Goal: Information Seeking & Learning: Understand process/instructions

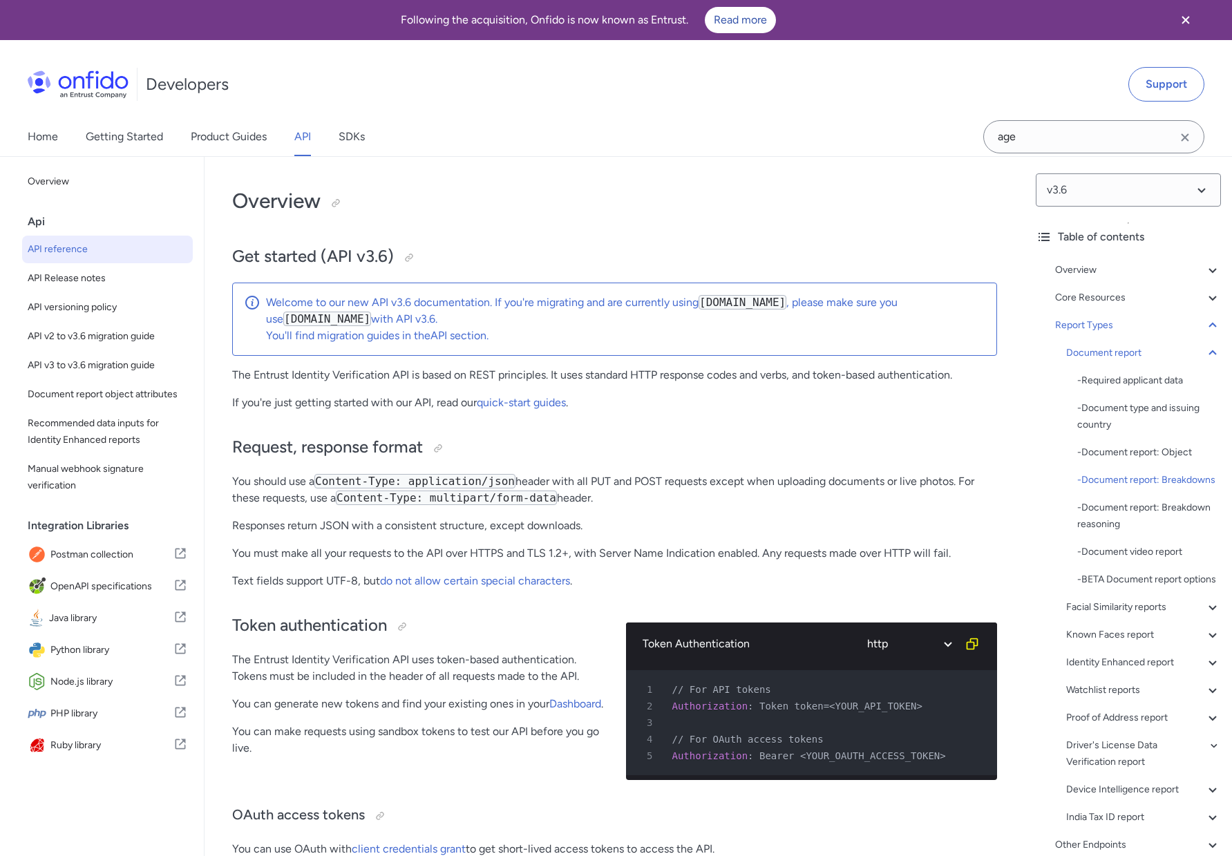
select select "http"
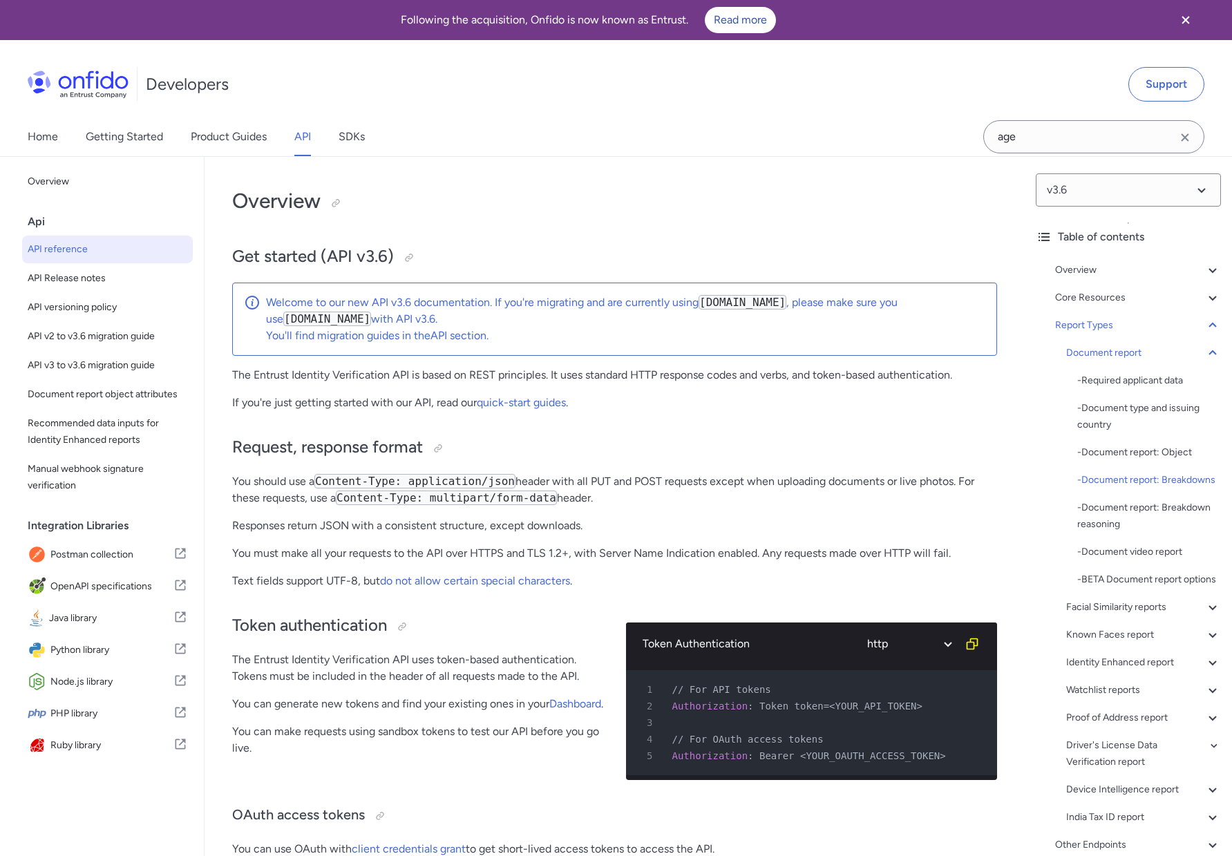
select select "http"
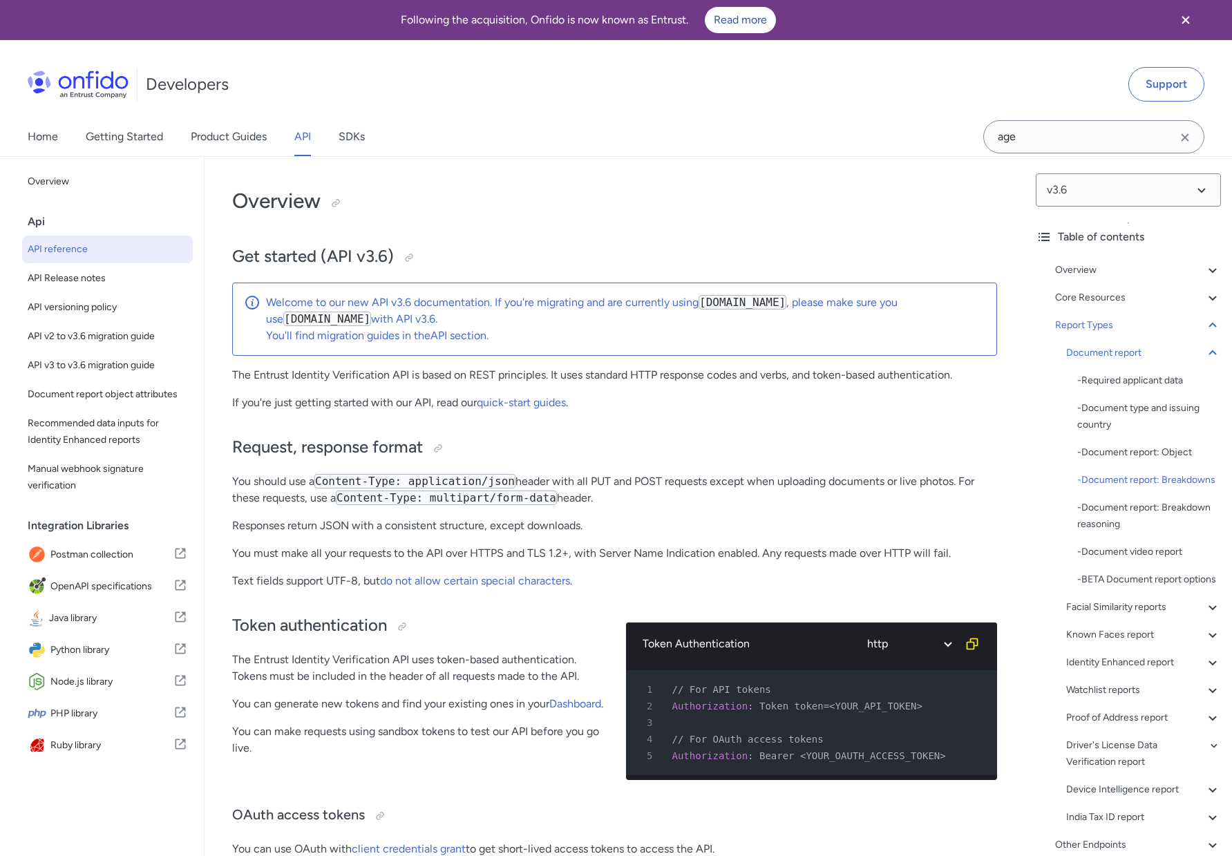
select select "http"
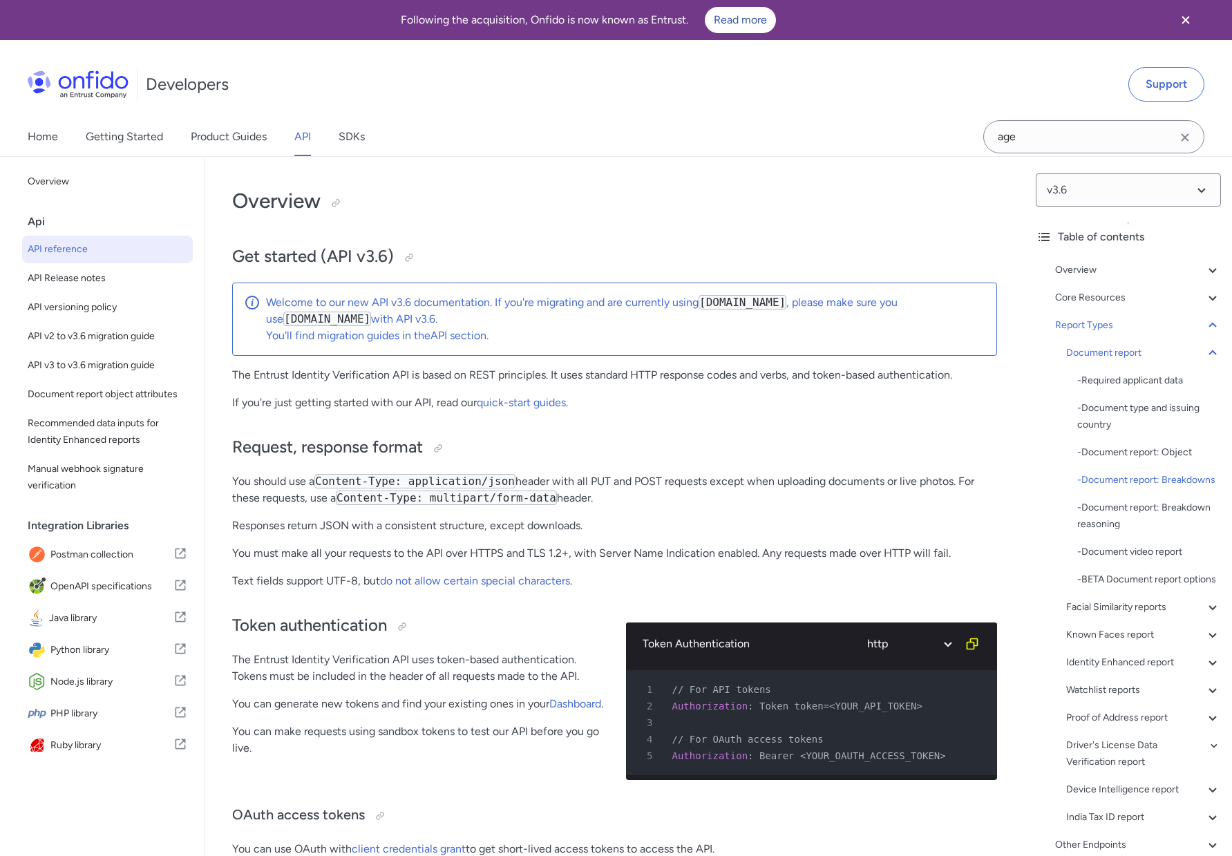
select select "http"
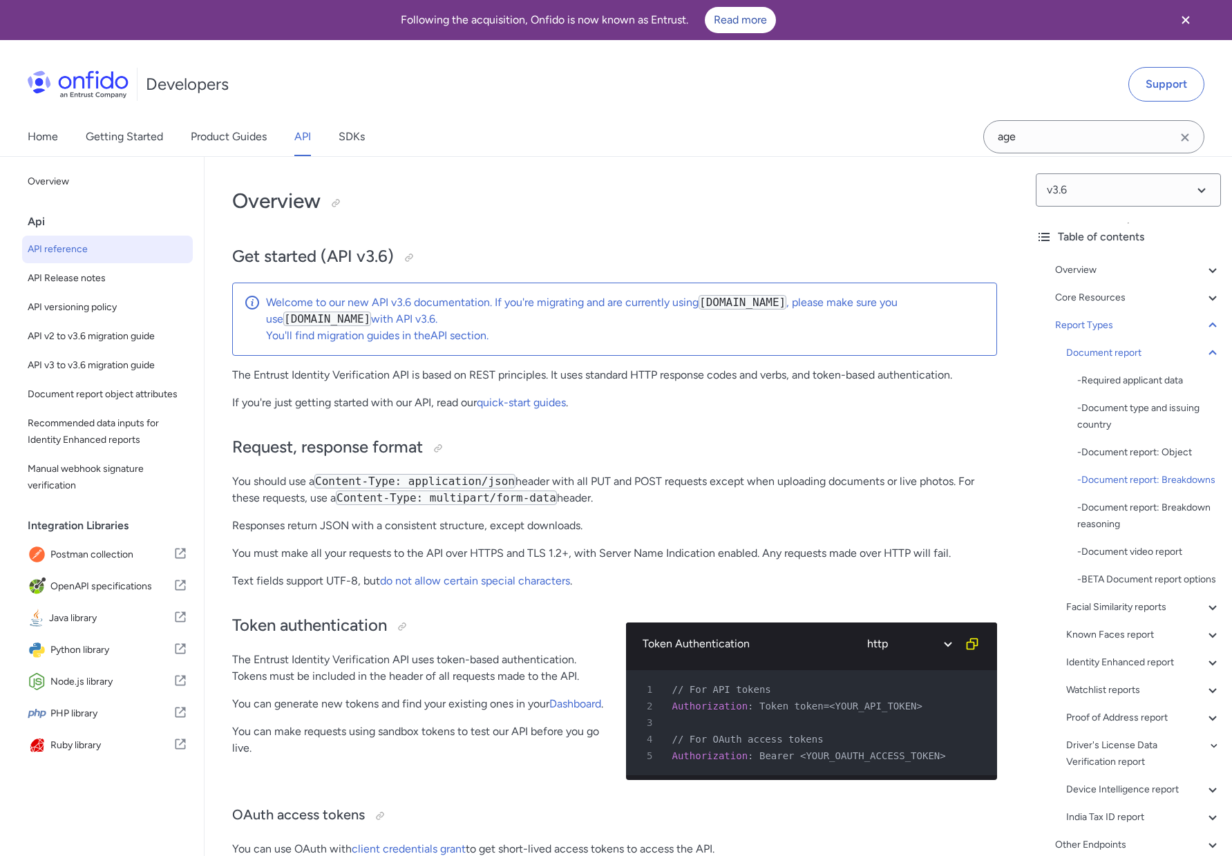
select select "http"
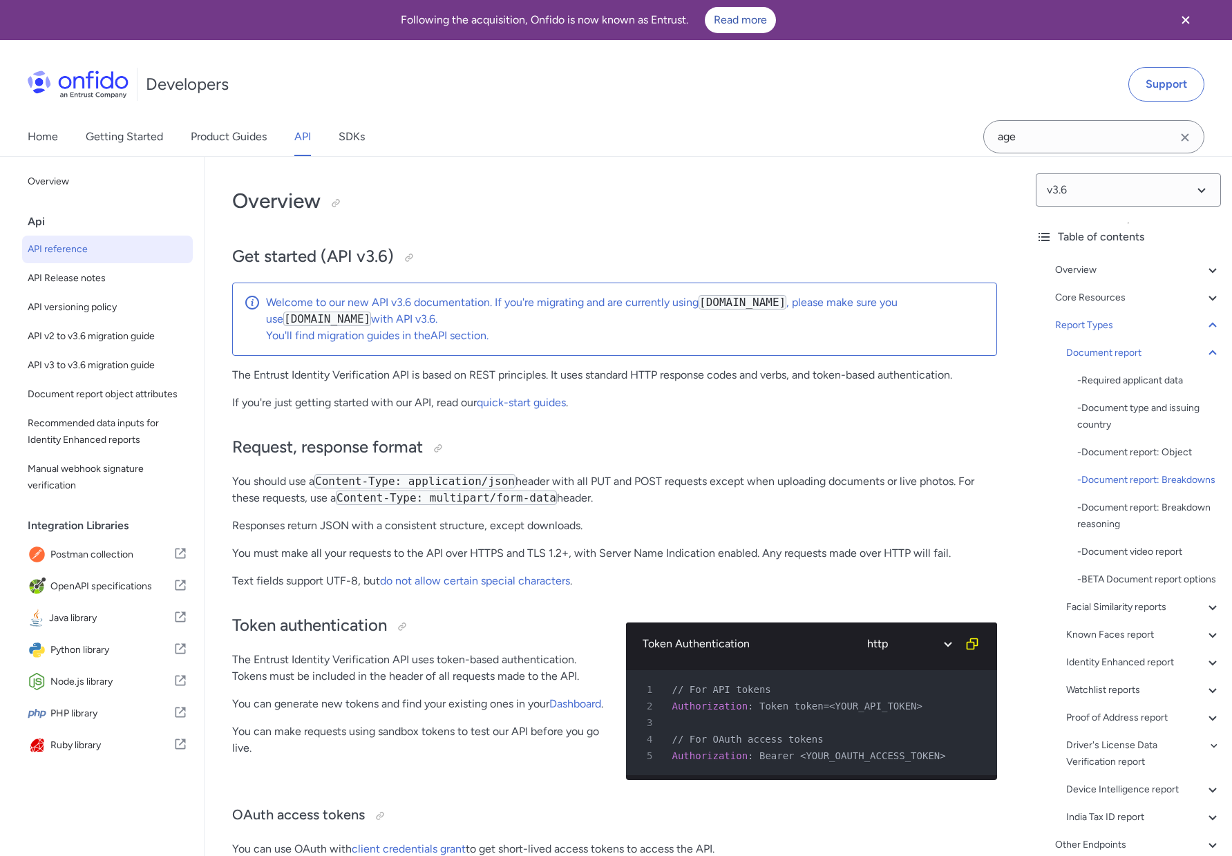
select select "http"
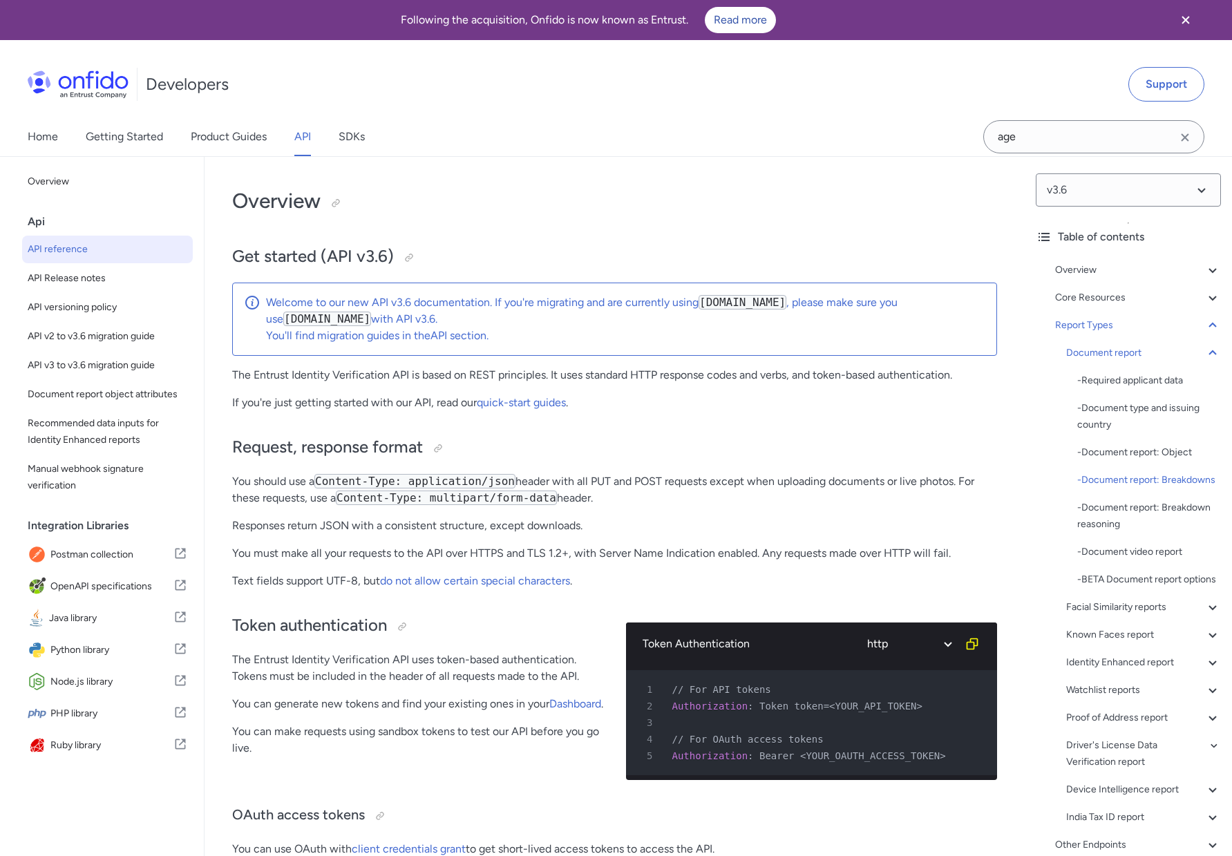
select select "http"
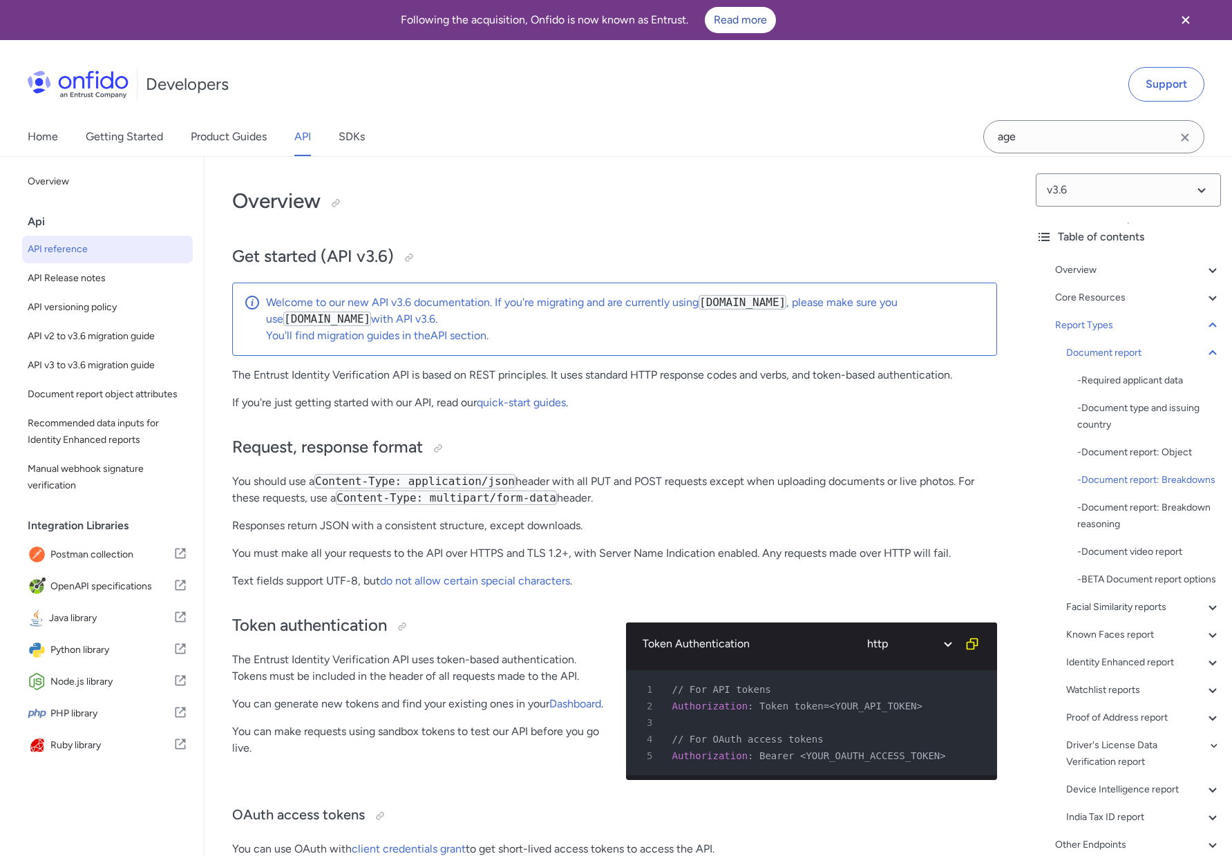
select select "http"
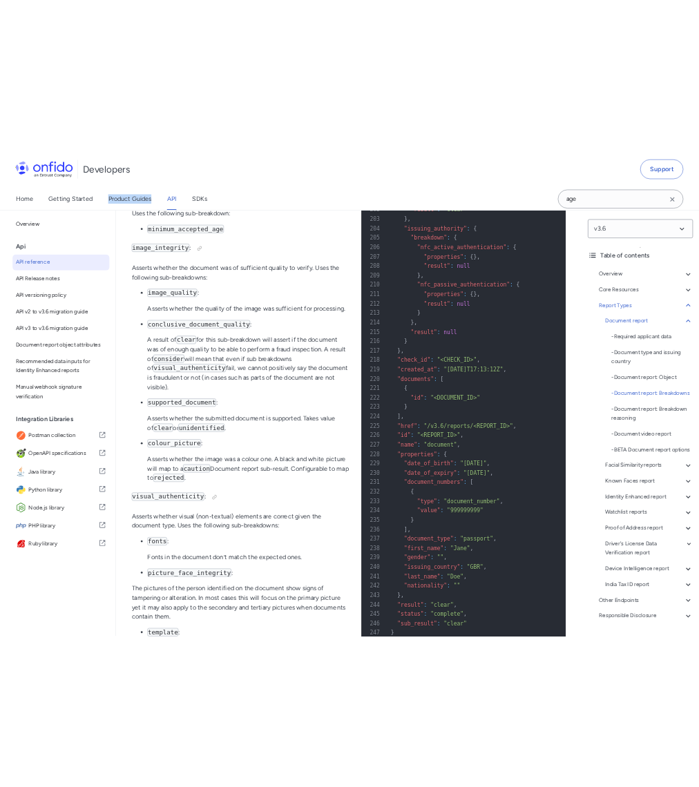
scroll to position [56294, 0]
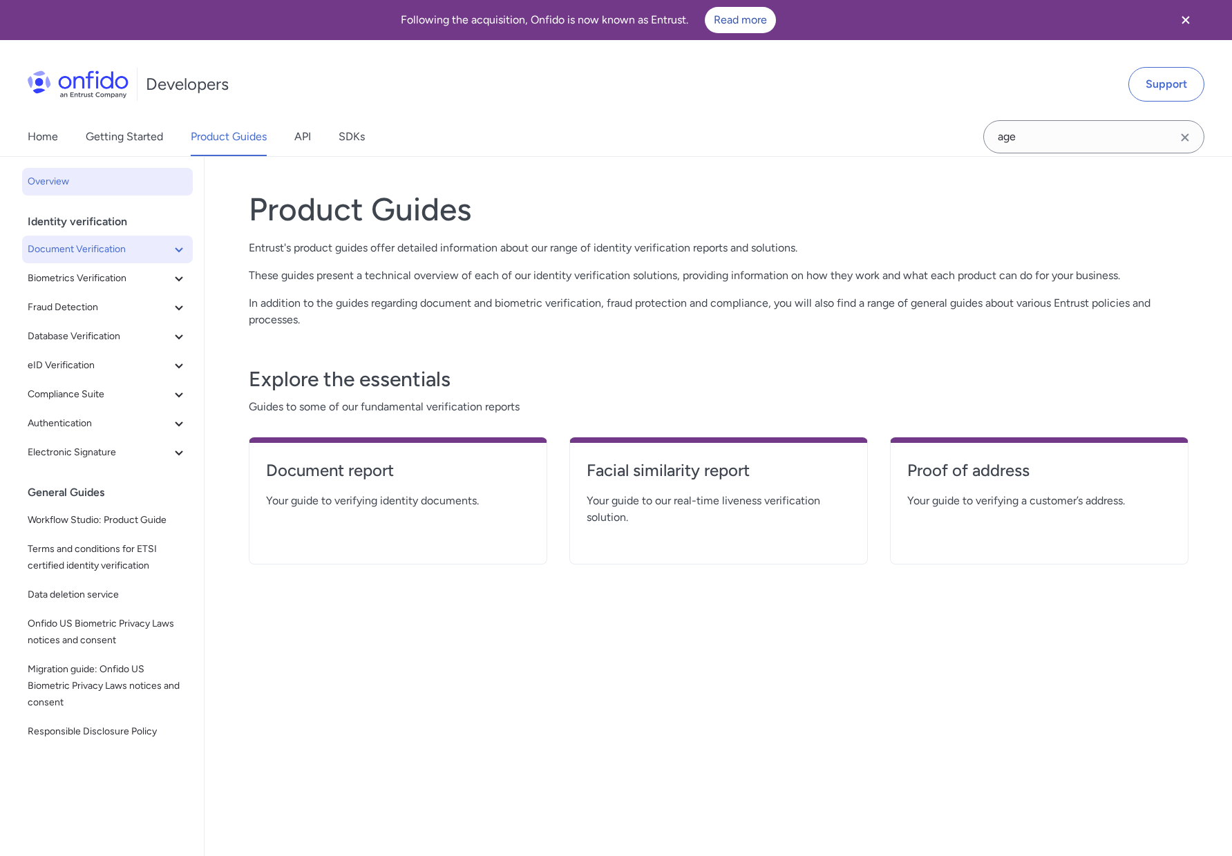
click at [169, 248] on span "Document Verification" at bounding box center [99, 249] width 143 height 17
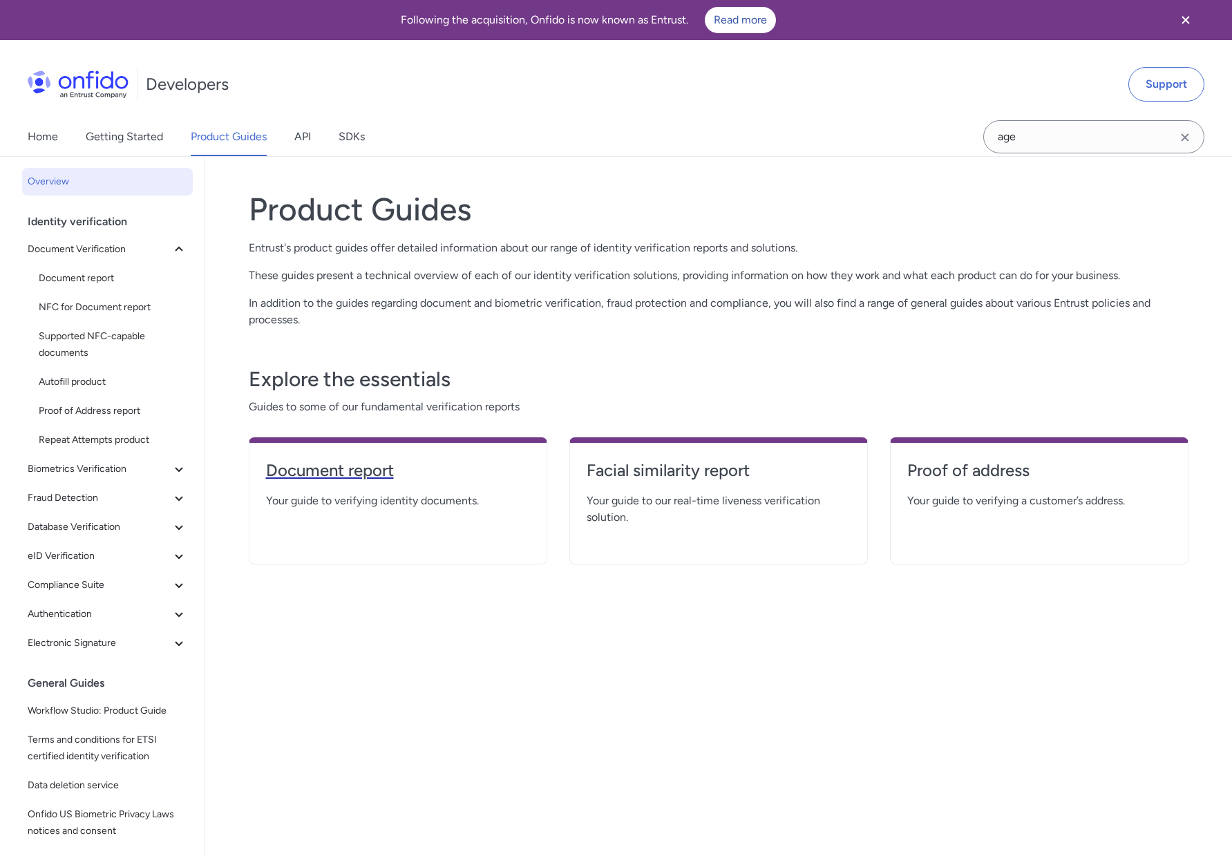
click at [370, 474] on h4 "Document report" at bounding box center [398, 470] width 264 height 22
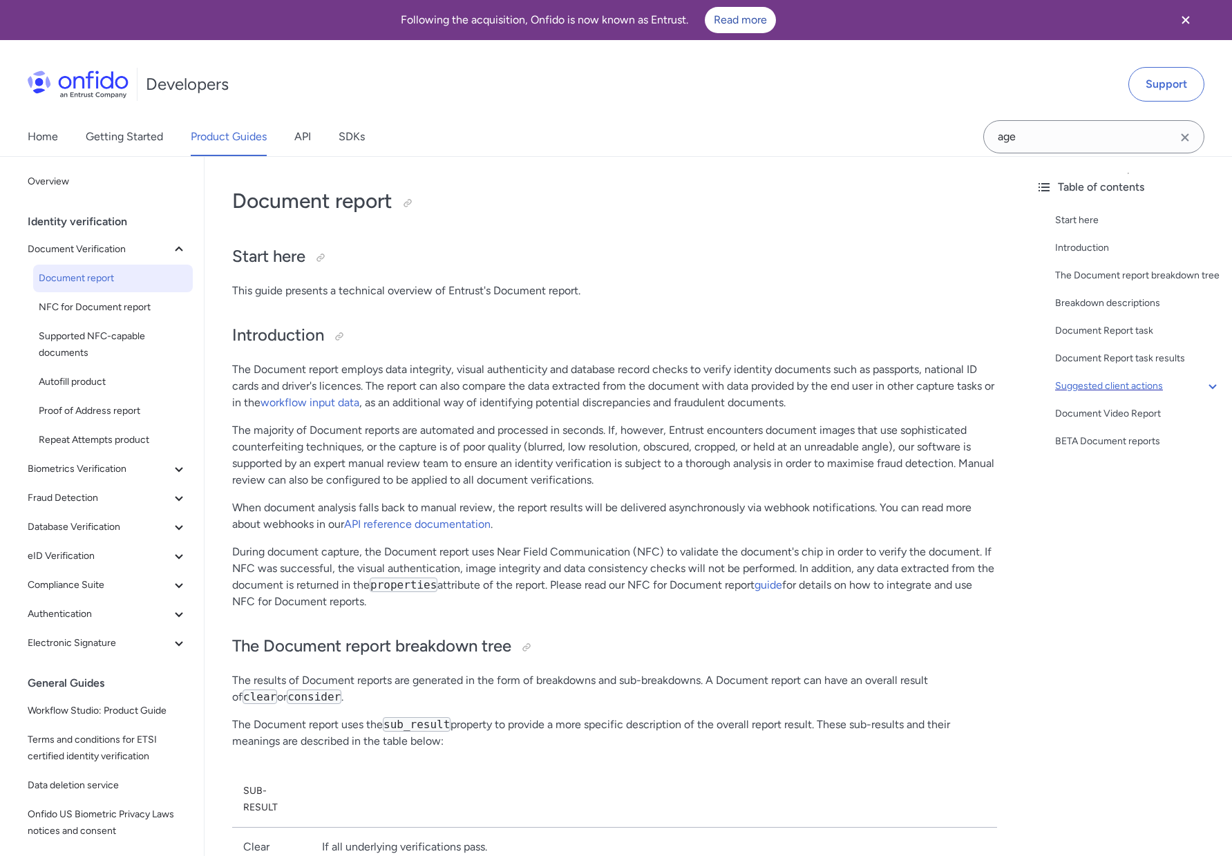
click at [1209, 384] on icon at bounding box center [1212, 386] width 17 height 17
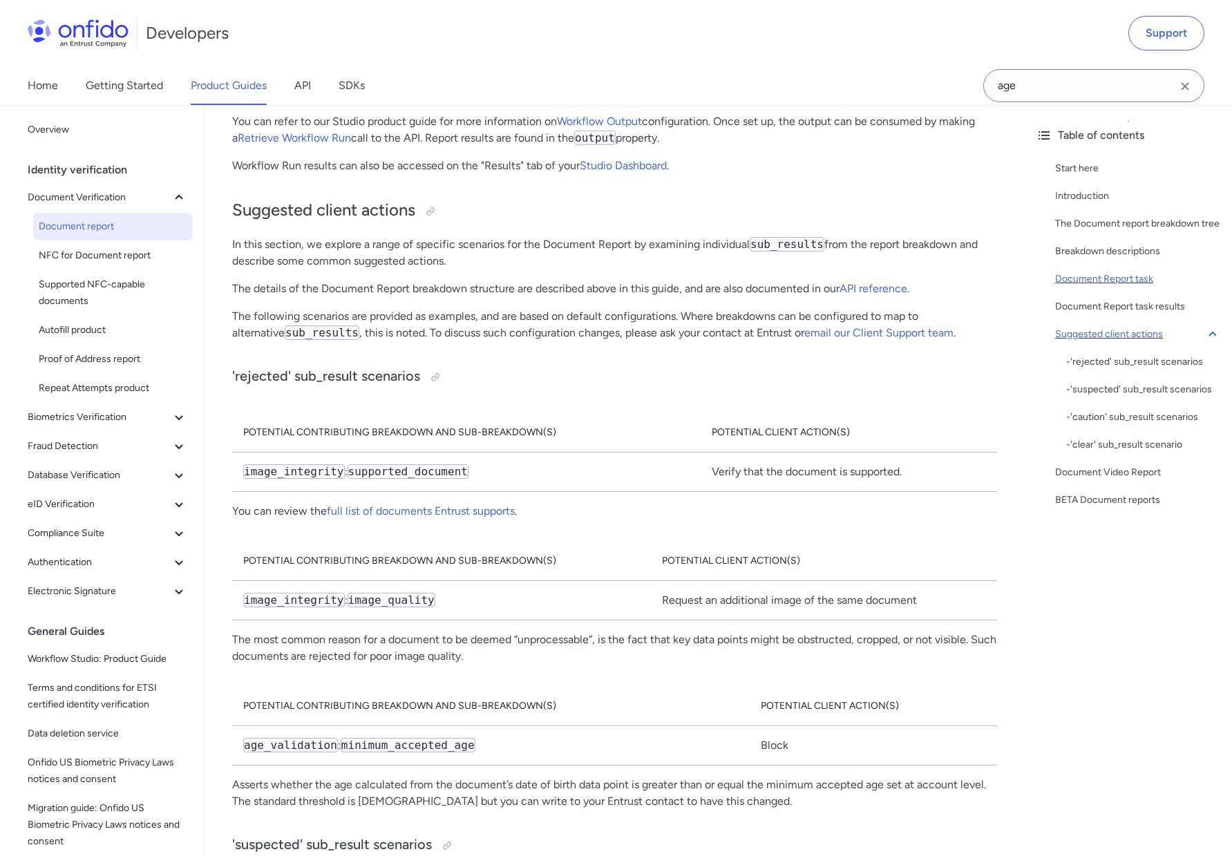
click at [1102, 278] on div "Document Report task" at bounding box center [1138, 279] width 166 height 17
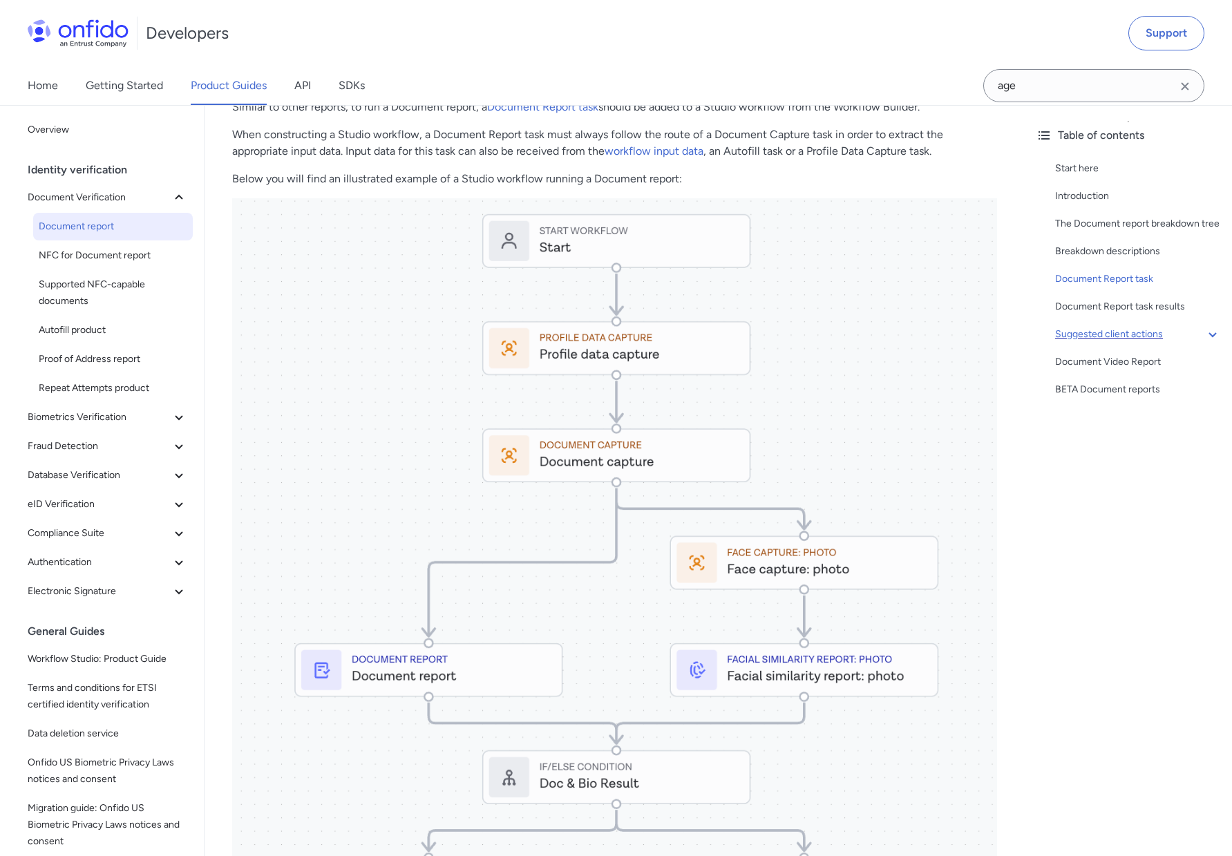
scroll to position [6145, 0]
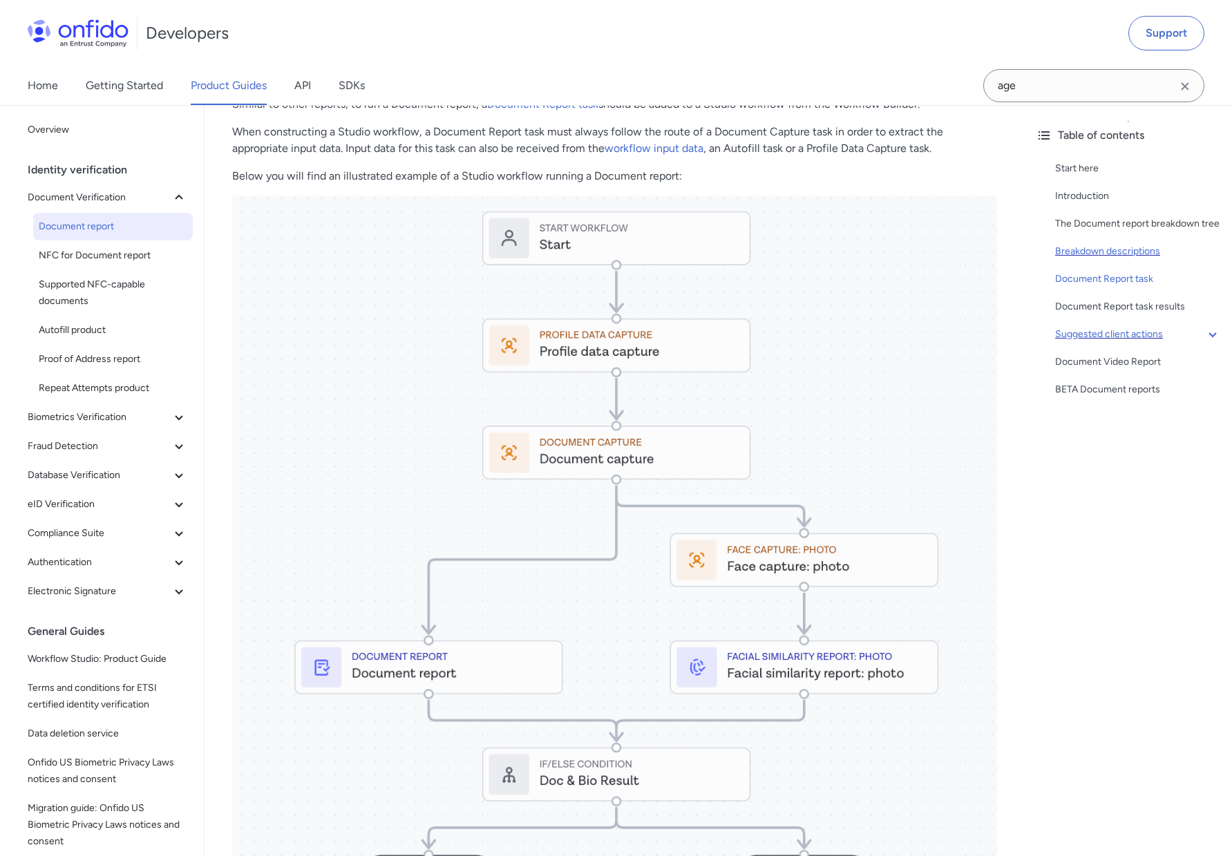
click at [1108, 254] on div "Breakdown descriptions" at bounding box center [1138, 251] width 166 height 17
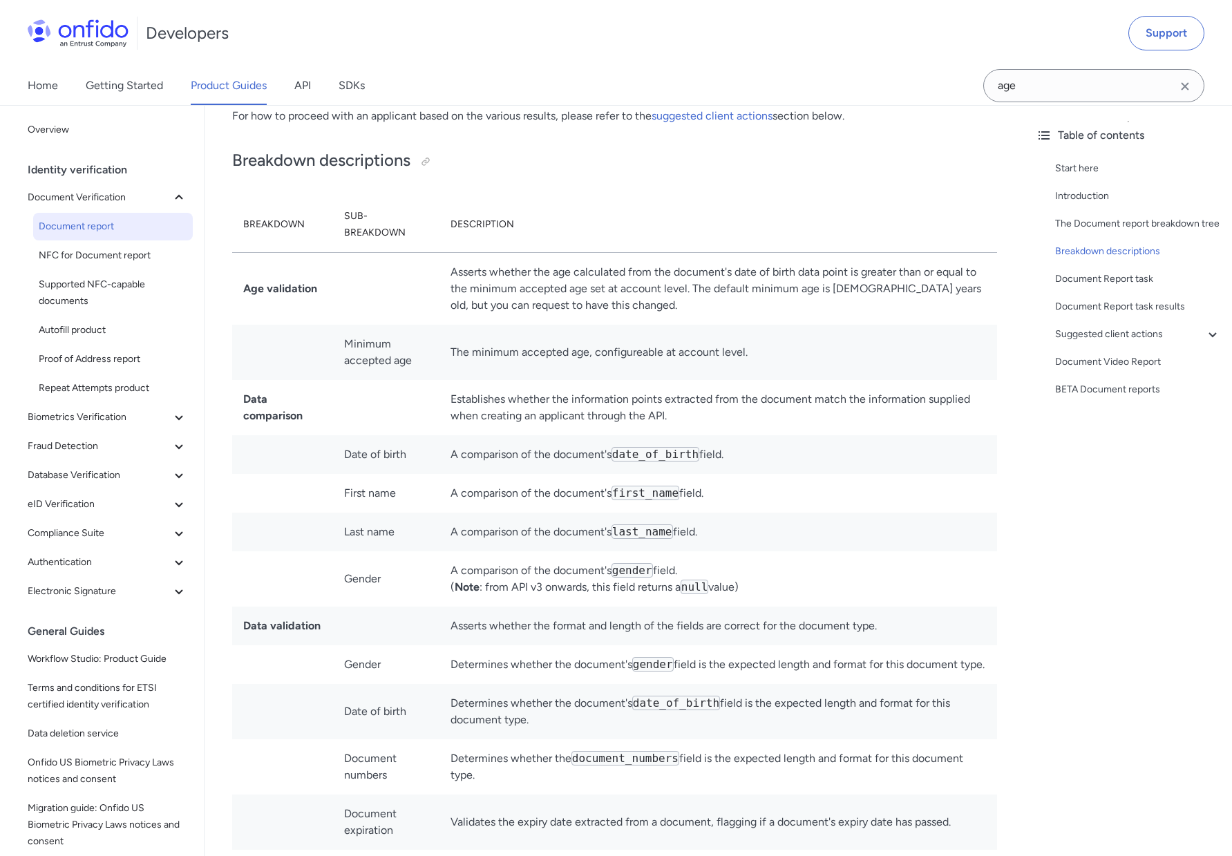
click at [732, 300] on td "Asserts whether the age calculated from the document's date of birth data point…" at bounding box center [717, 289] width 557 height 73
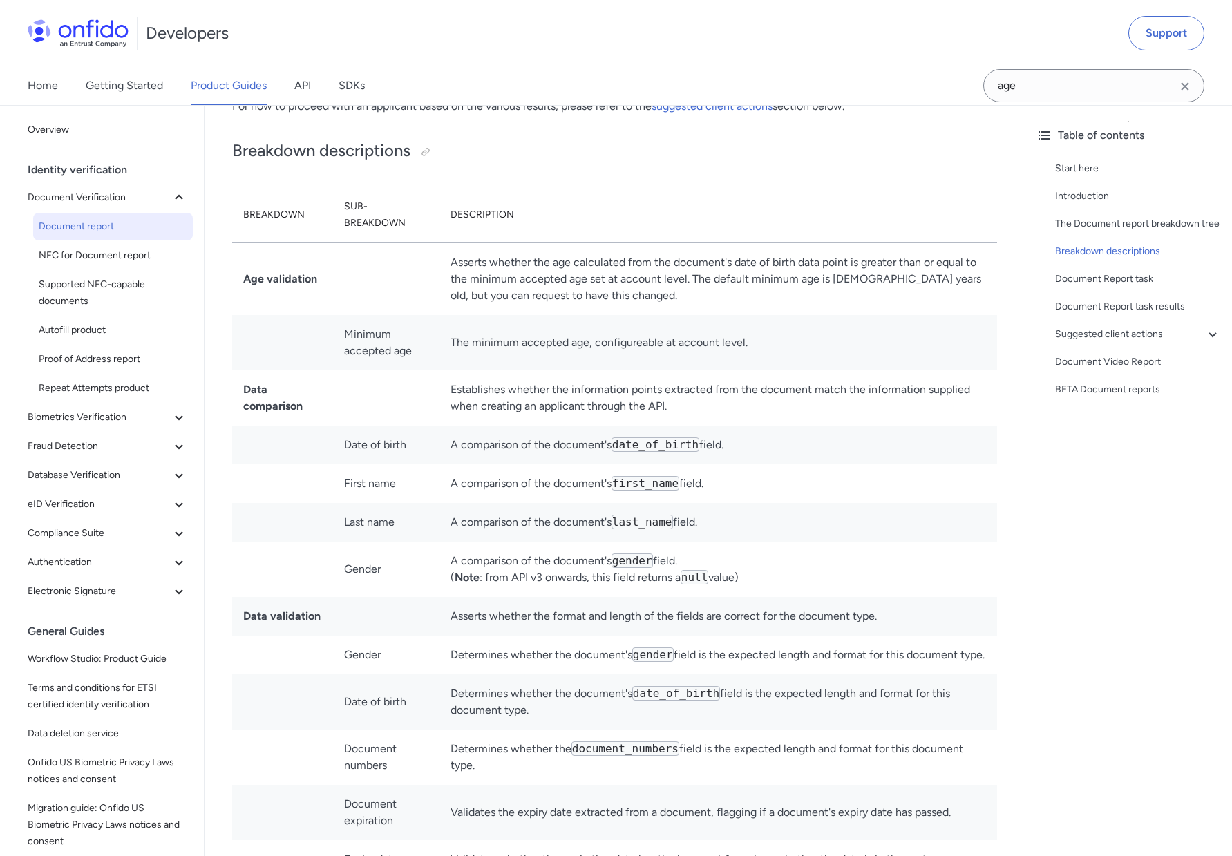
scroll to position [3447, 0]
drag, startPoint x: 322, startPoint y: 263, endPoint x: 249, endPoint y: 264, distance: 72.5
click at [240, 265] on td "Age validation" at bounding box center [282, 281] width 101 height 73
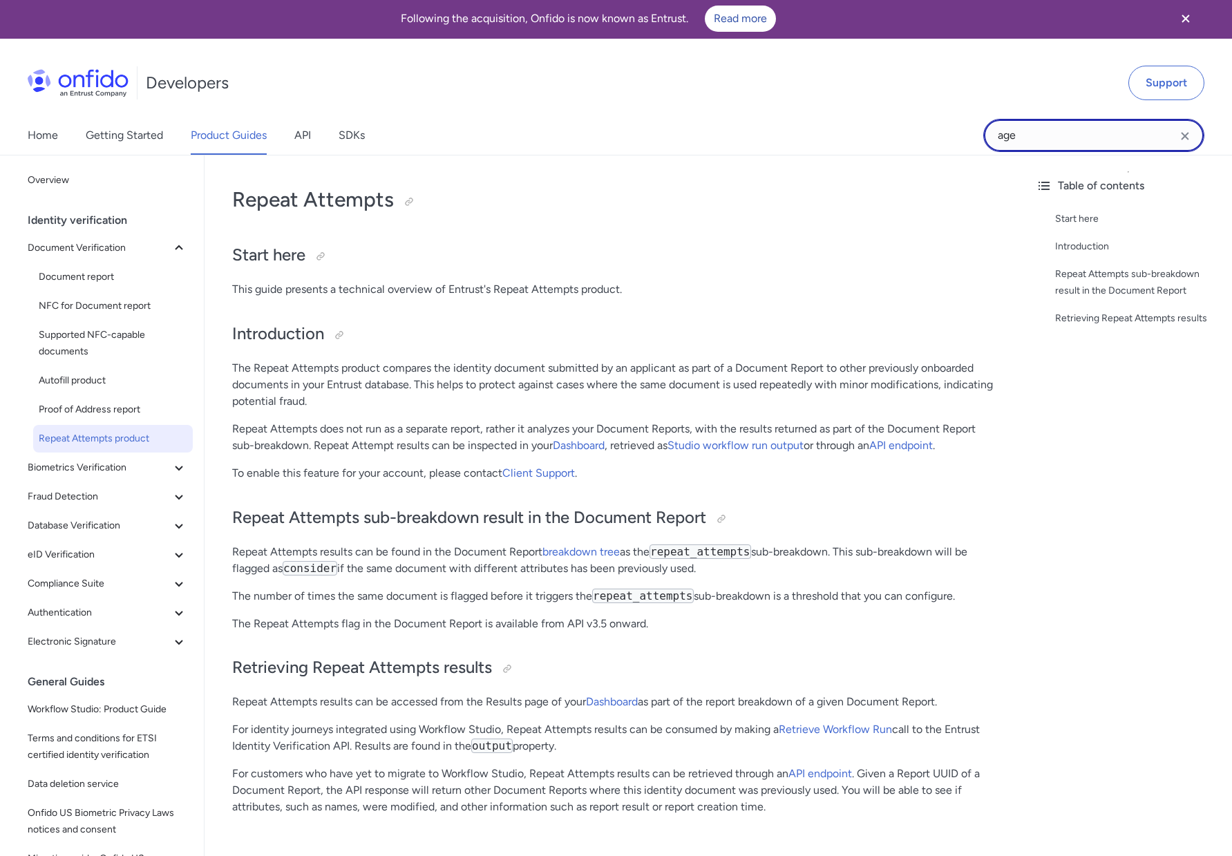
click at [1022, 140] on input "age" at bounding box center [1093, 135] width 221 height 33
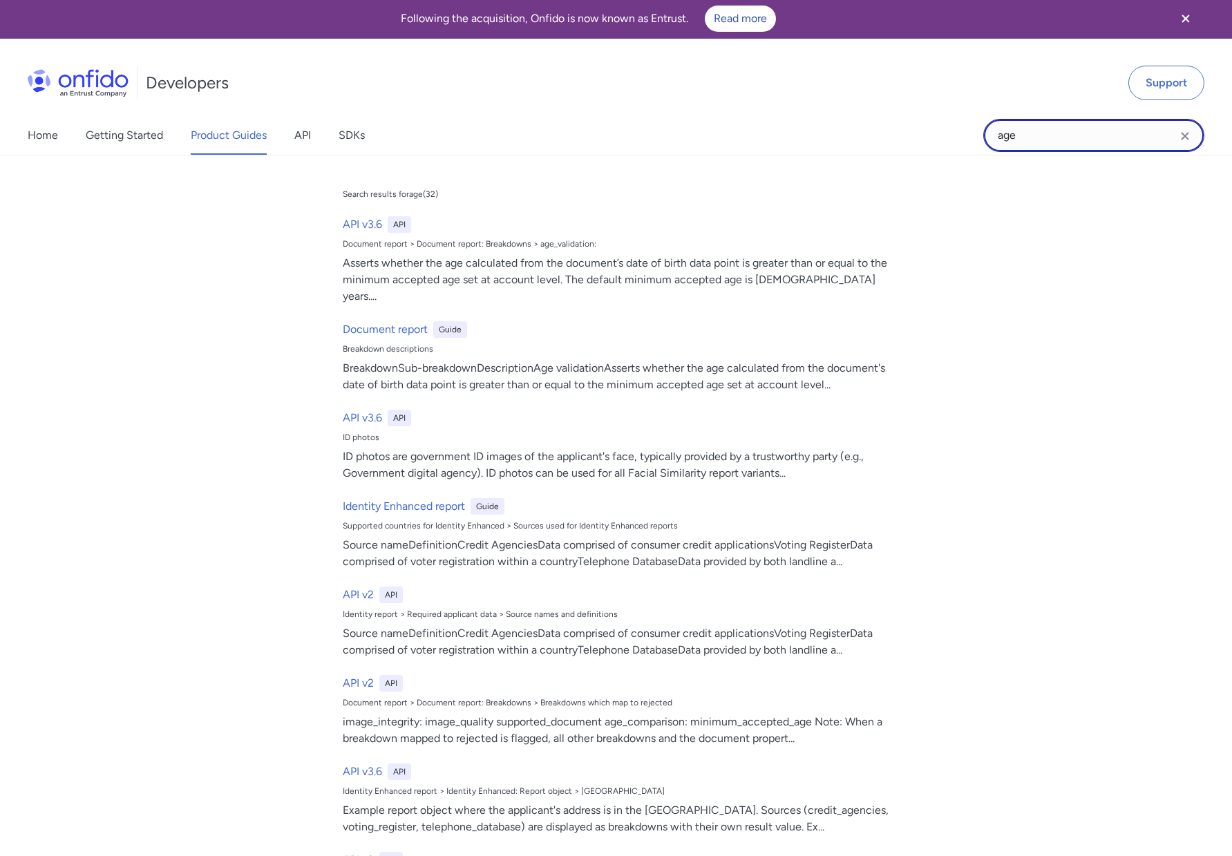
click at [1022, 140] on input "age" at bounding box center [1093, 135] width 221 height 33
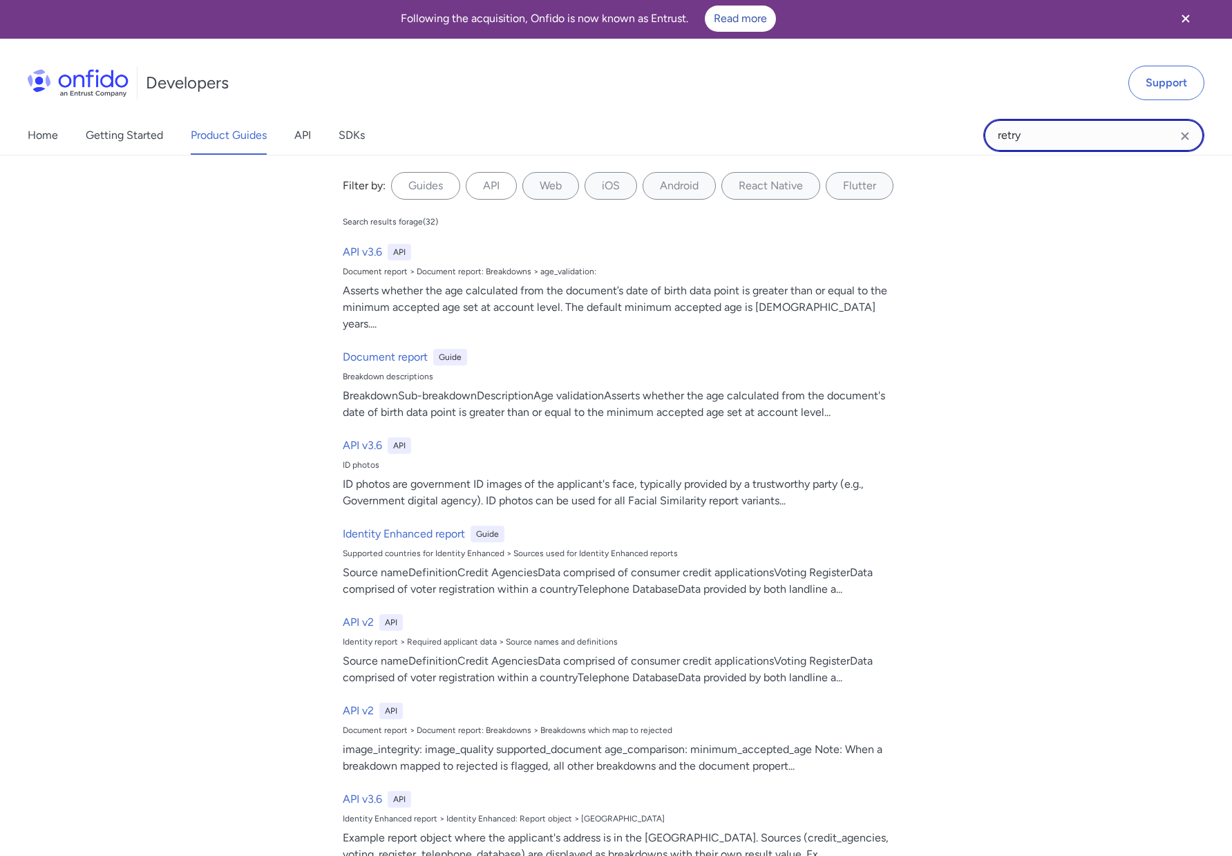
type input "retry"
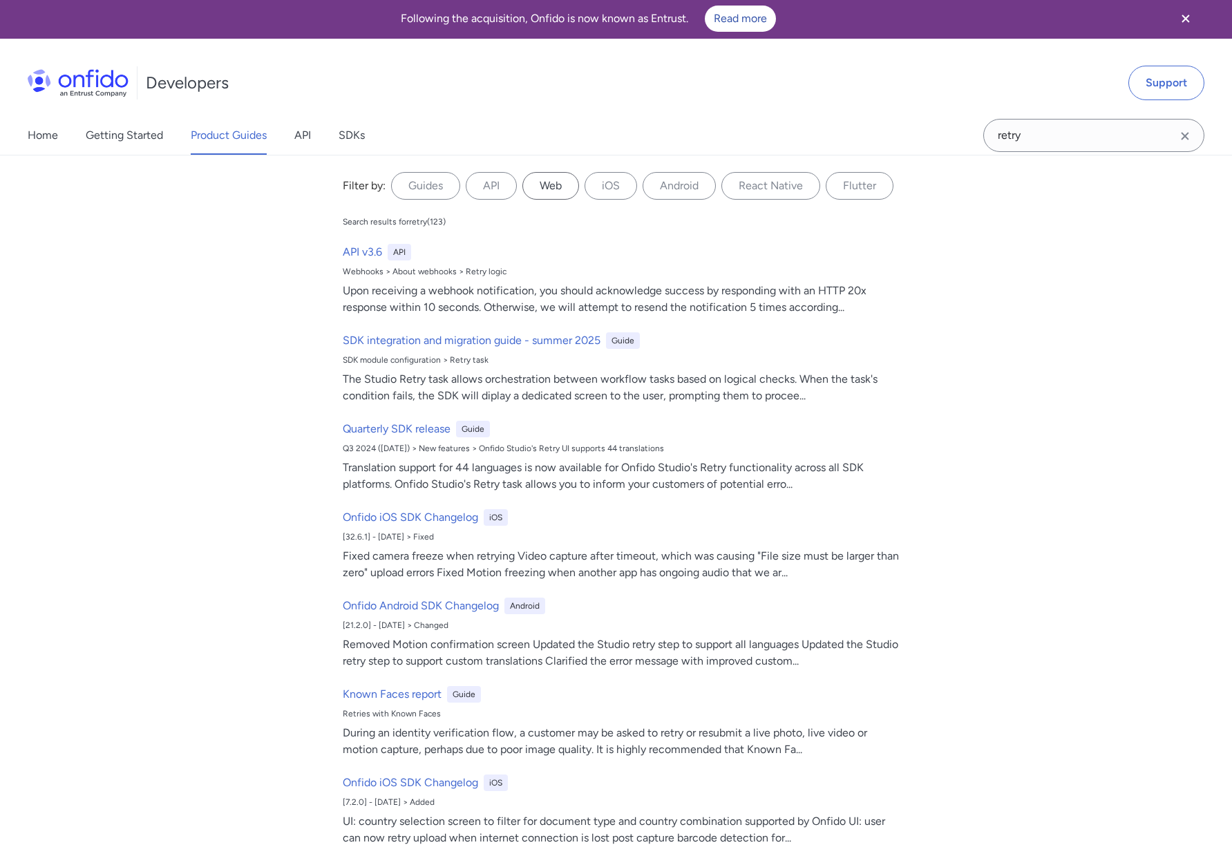
click at [555, 182] on label "Web" at bounding box center [550, 186] width 57 height 28
click at [0, 0] on input "Web" at bounding box center [0, 0] width 0 height 0
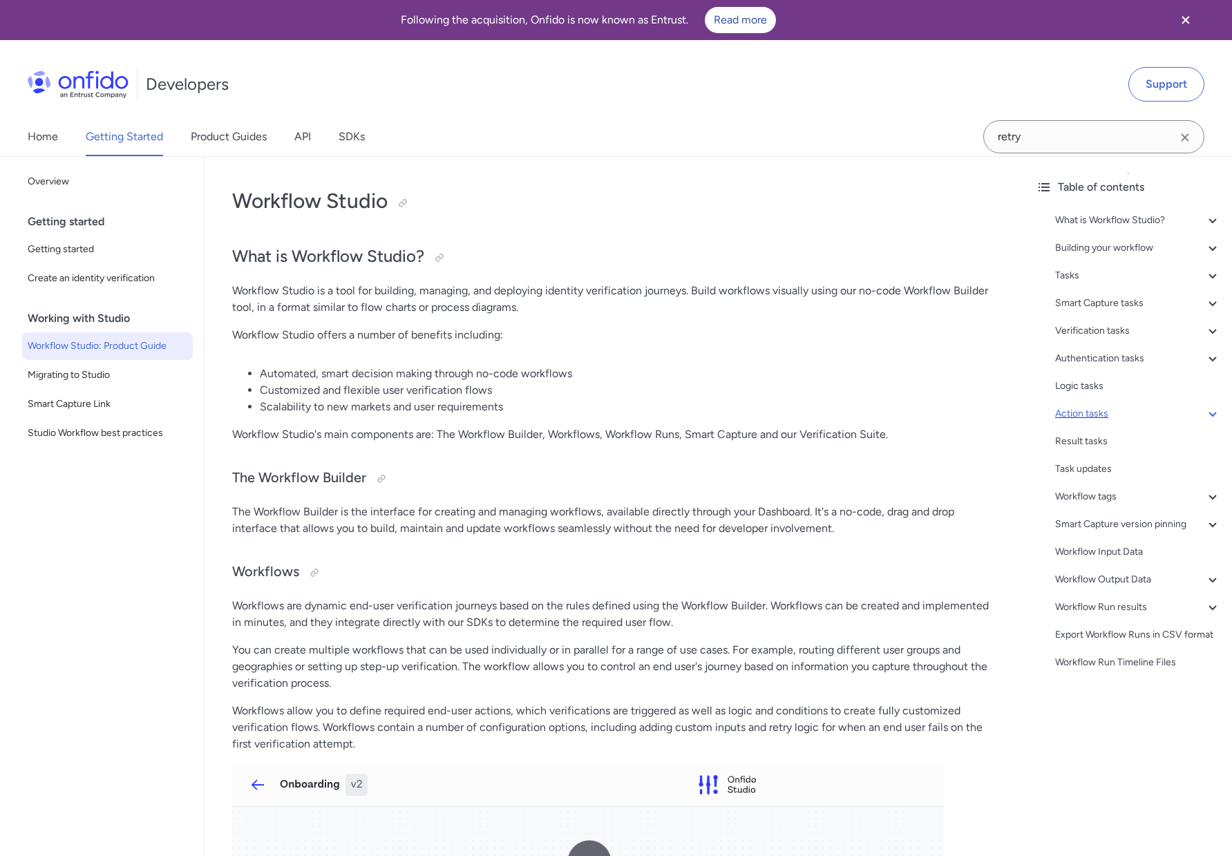
click at [1214, 414] on icon at bounding box center [1212, 413] width 17 height 17
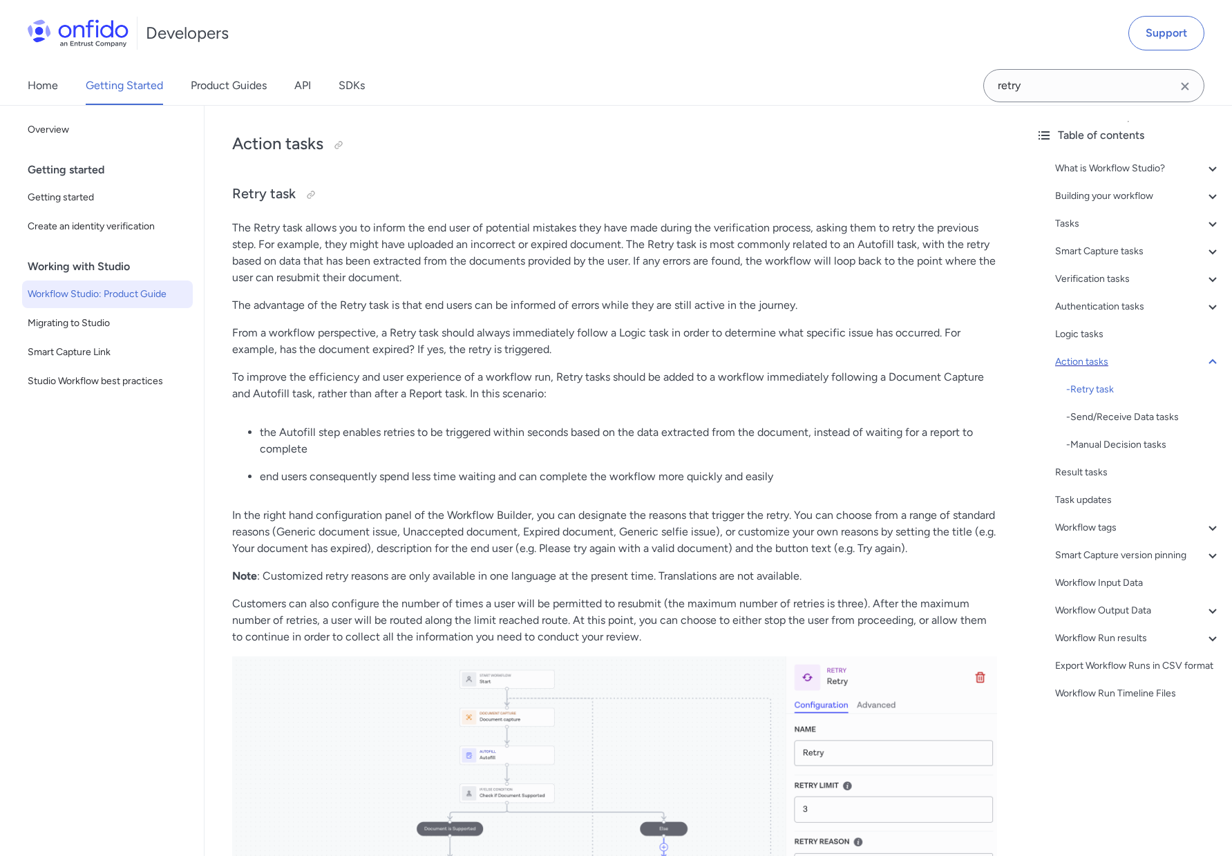
drag, startPoint x: 1093, startPoint y: 388, endPoint x: 1008, endPoint y: 403, distance: 87.0
click at [1093, 388] on div "- Retry task" at bounding box center [1143, 389] width 155 height 17
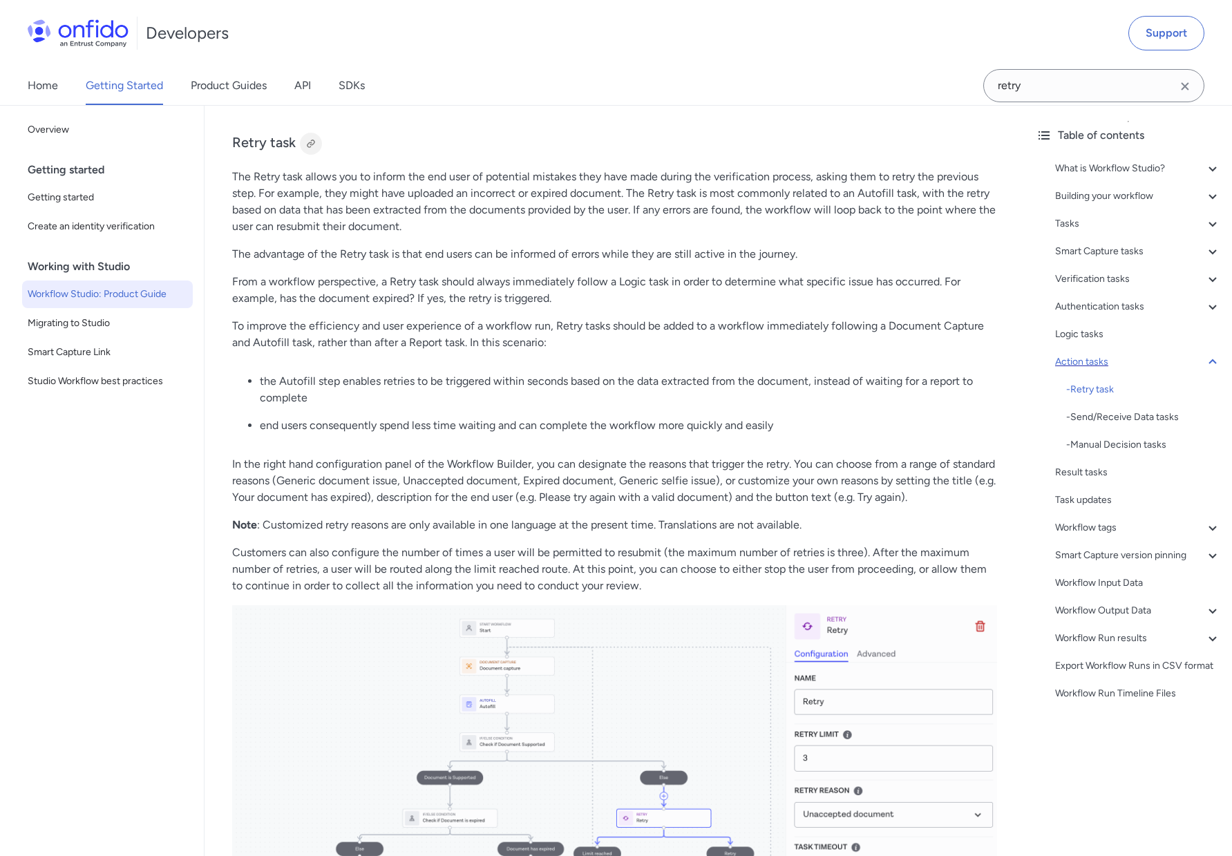
click at [310, 149] on div at bounding box center [310, 143] width 11 height 11
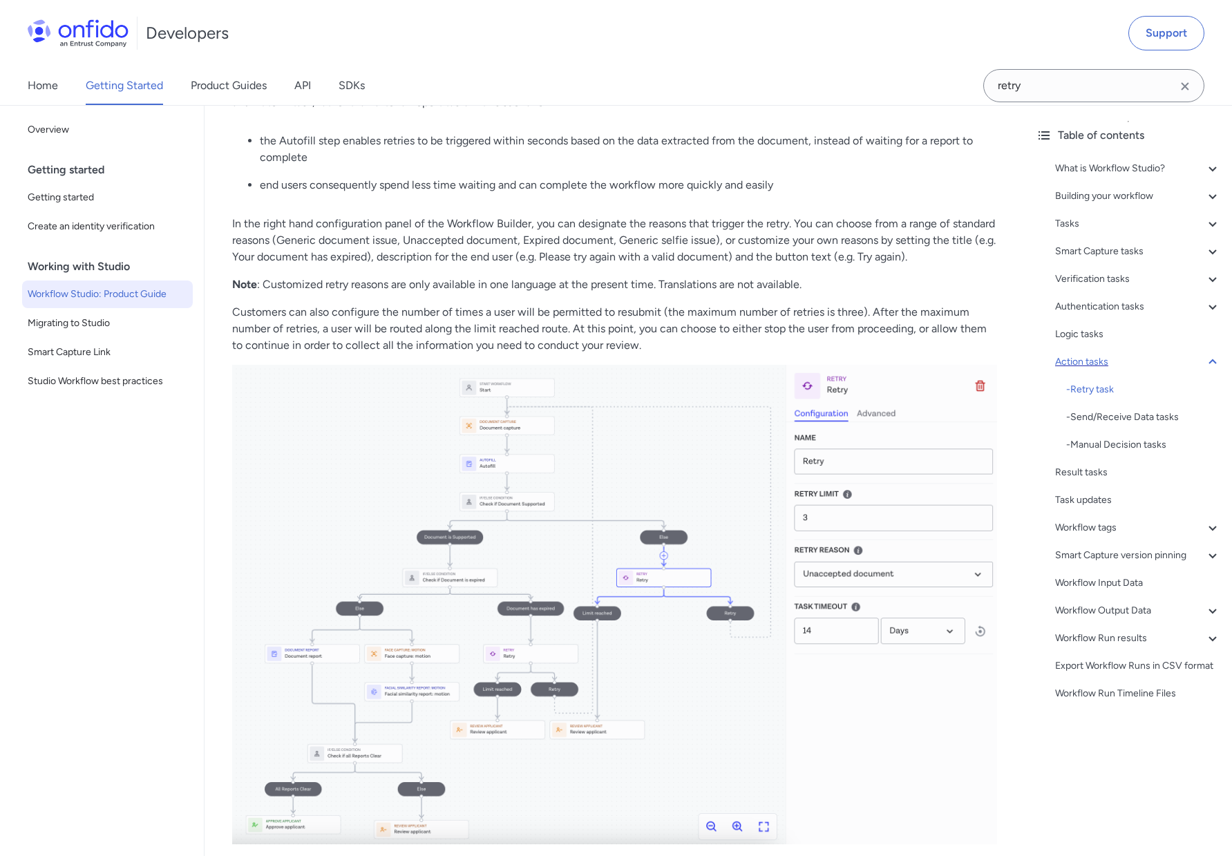
scroll to position [16836, 0]
